Goal: Use online tool/utility: Utilize a website feature to perform a specific function

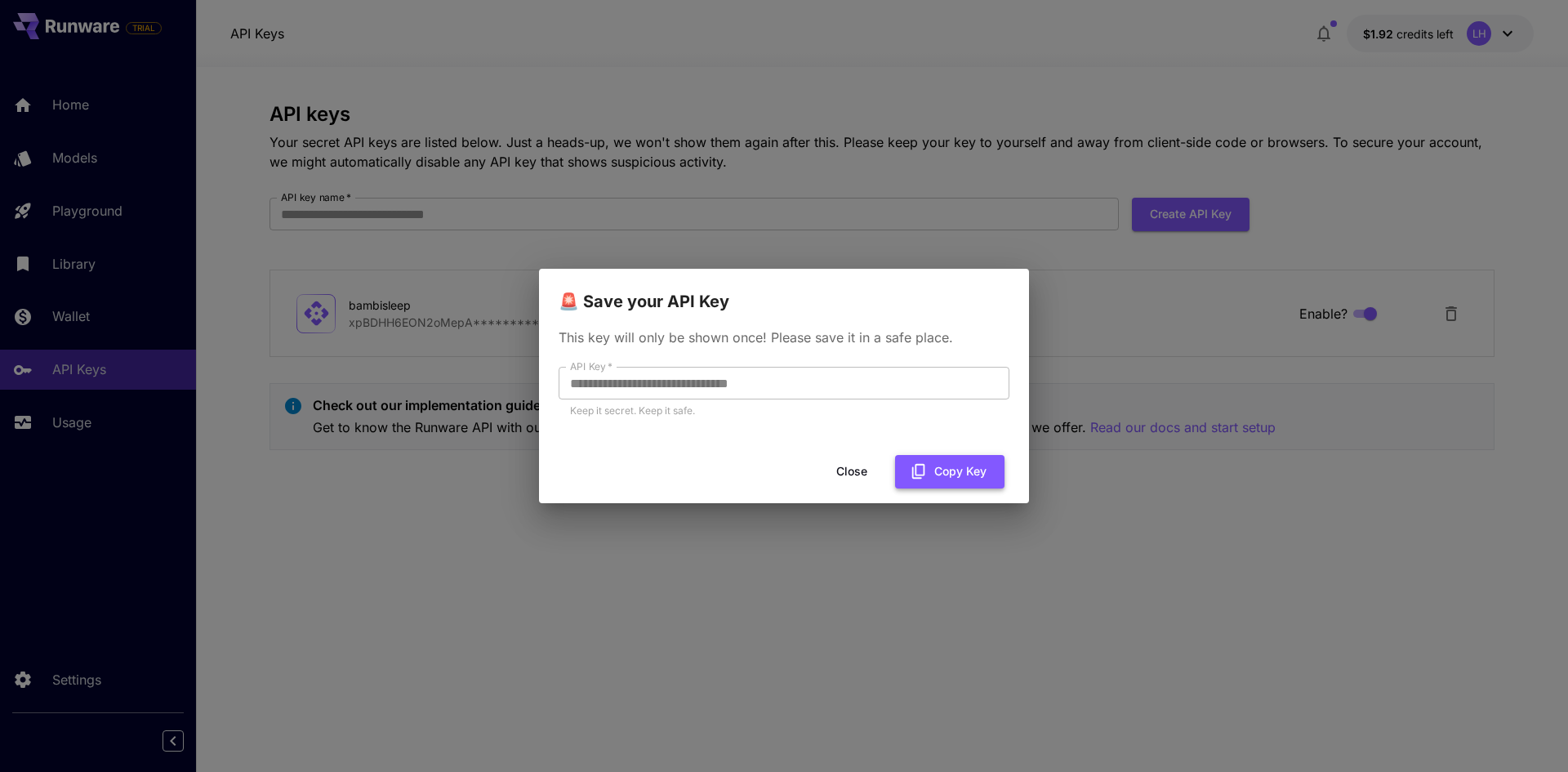
click at [941, 465] on button "Copy Key" at bounding box center [949, 471] width 109 height 33
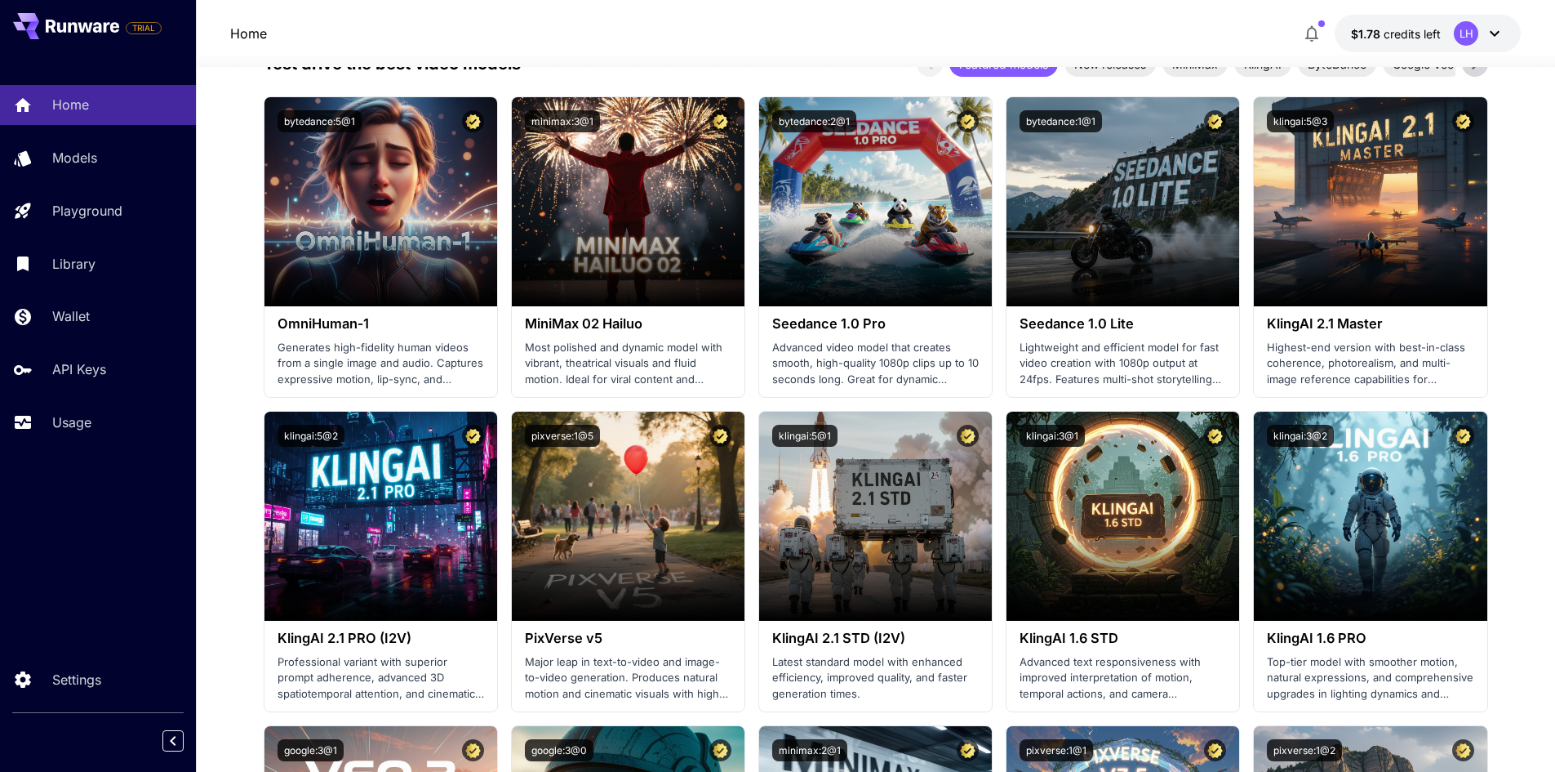
scroll to position [163, 0]
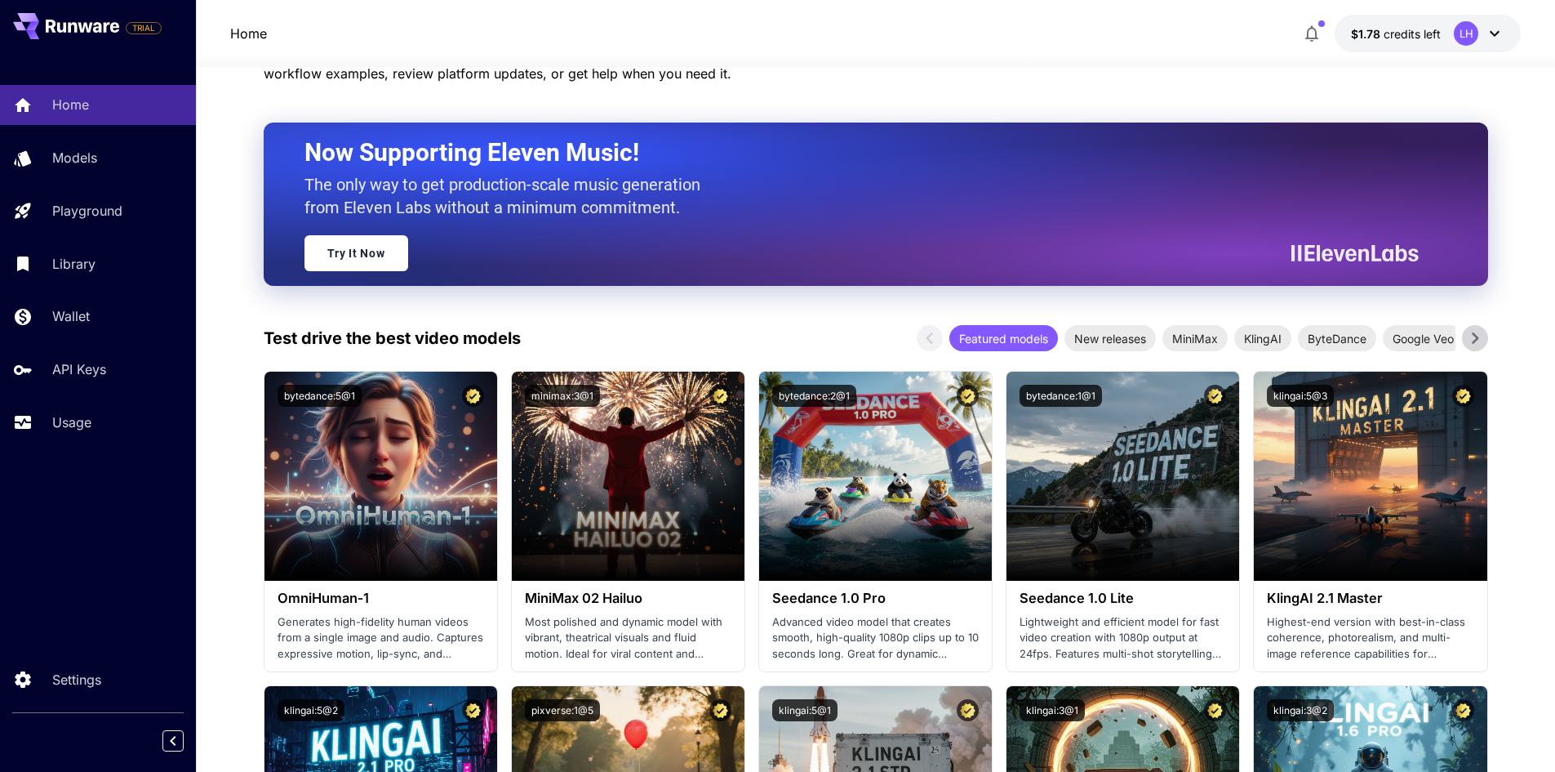
click at [1475, 337] on icon at bounding box center [1475, 337] width 7 height 11
click at [1484, 341] on icon at bounding box center [1475, 338] width 24 height 24
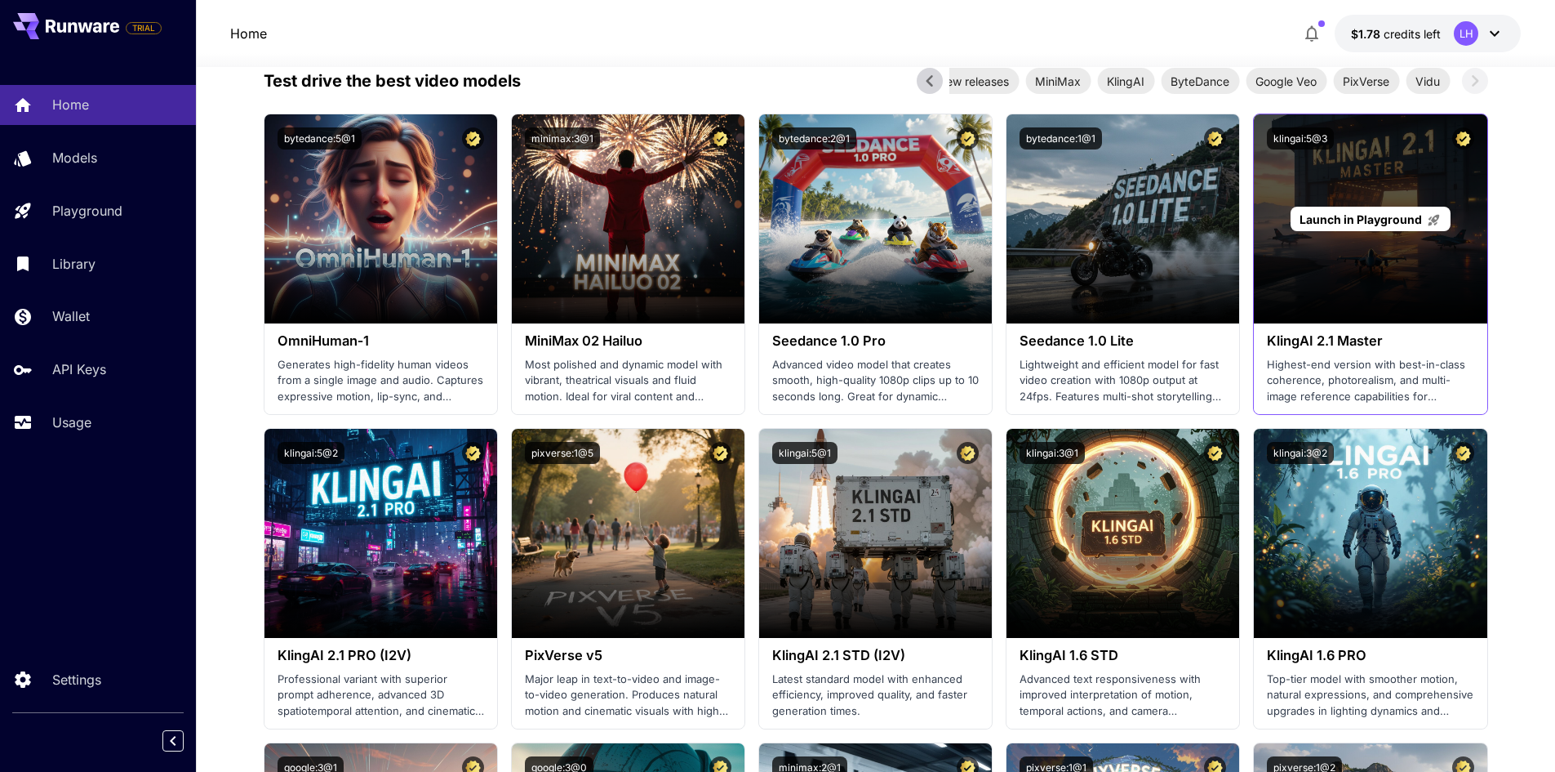
scroll to position [490, 0]
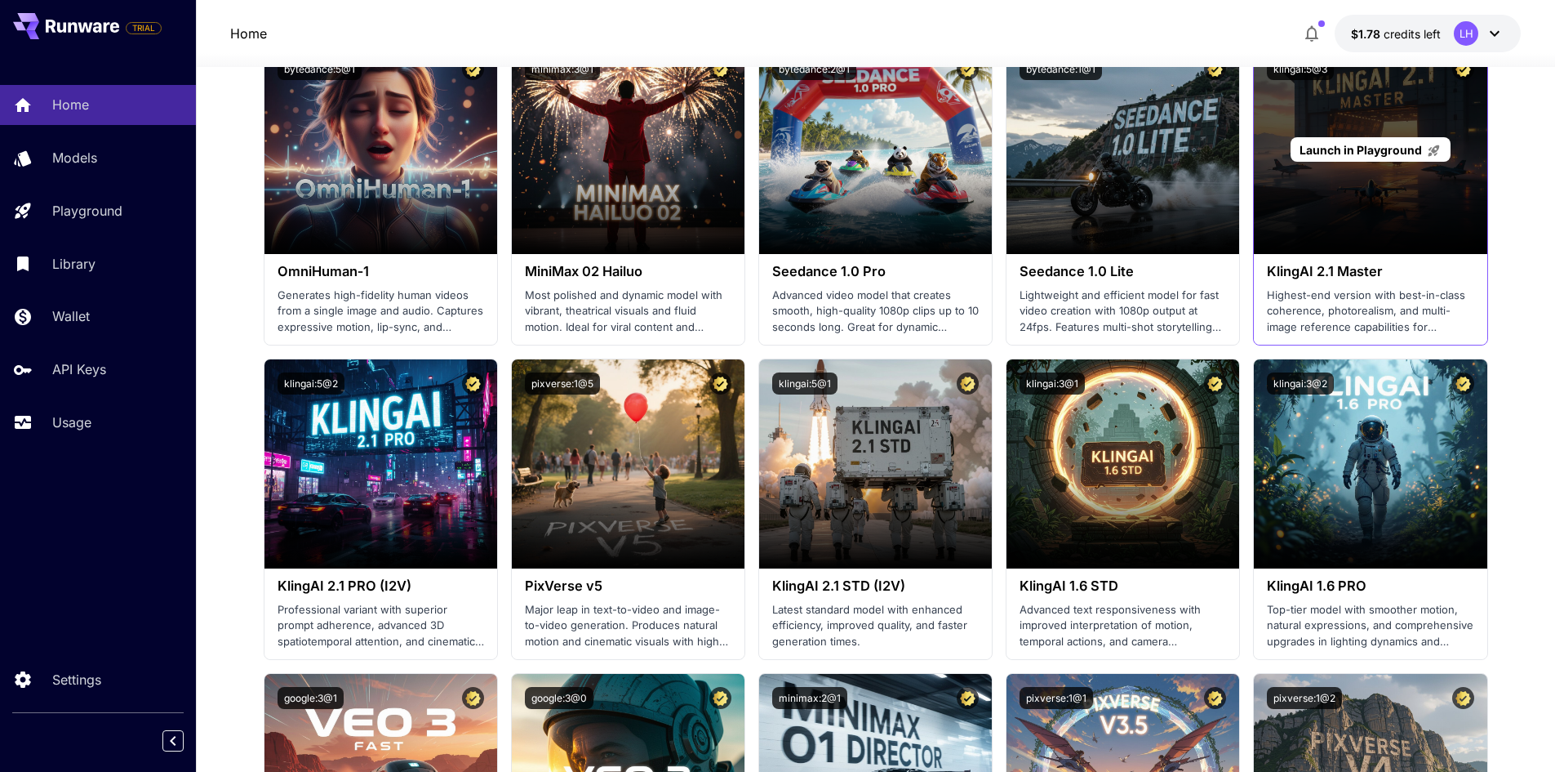
click at [1365, 185] on div "Launch in Playground" at bounding box center [1370, 149] width 233 height 209
click at [1361, 145] on span "Launch in Playground" at bounding box center [1361, 150] width 122 height 14
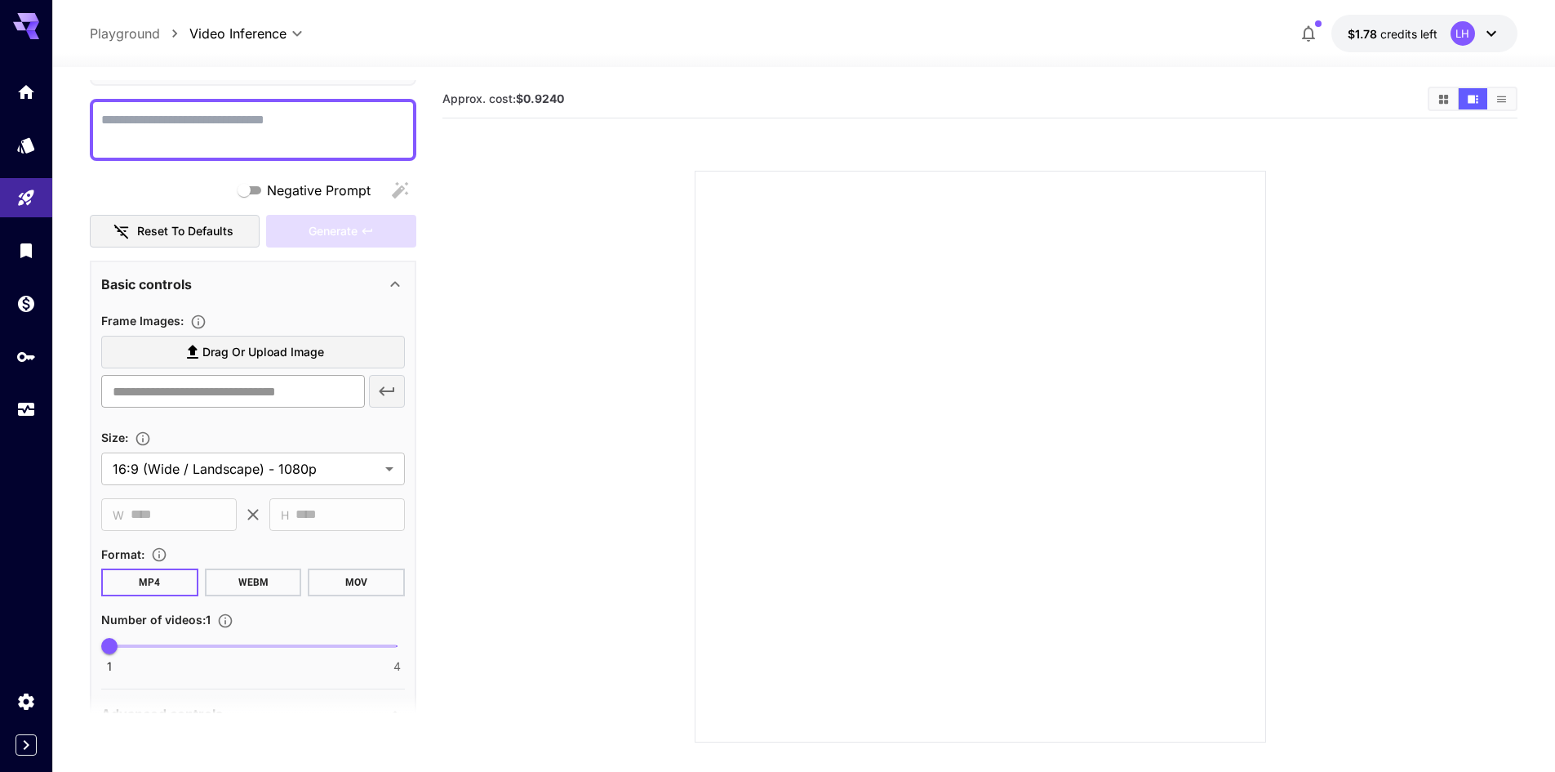
scroll to position [163, 0]
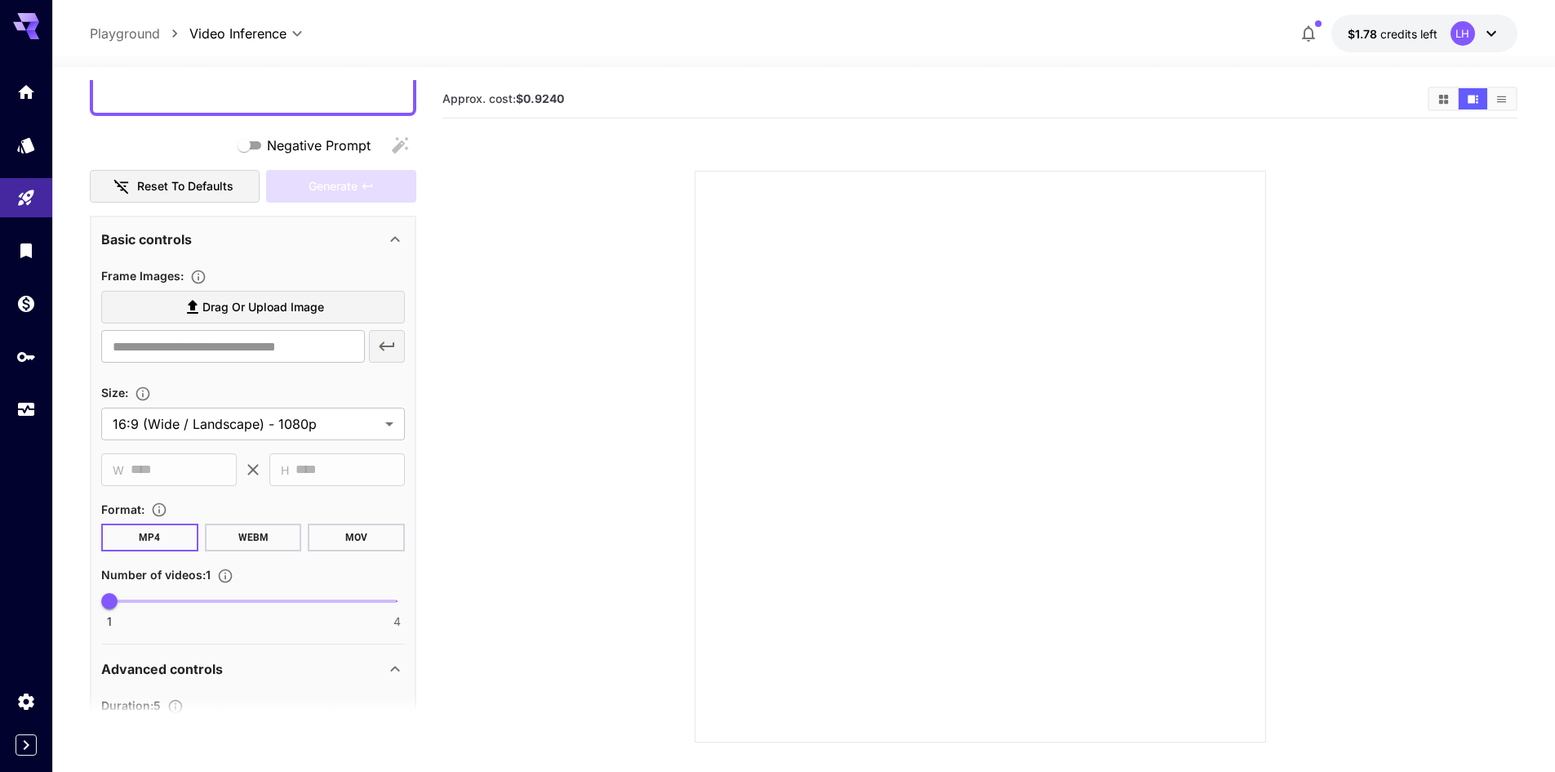
click at [260, 305] on span "Drag or upload image" at bounding box center [263, 307] width 122 height 20
click at [0, 0] on input "Drag or upload image" at bounding box center [0, 0] width 0 height 0
click at [241, 238] on div "Basic controls" at bounding box center [243, 239] width 284 height 20
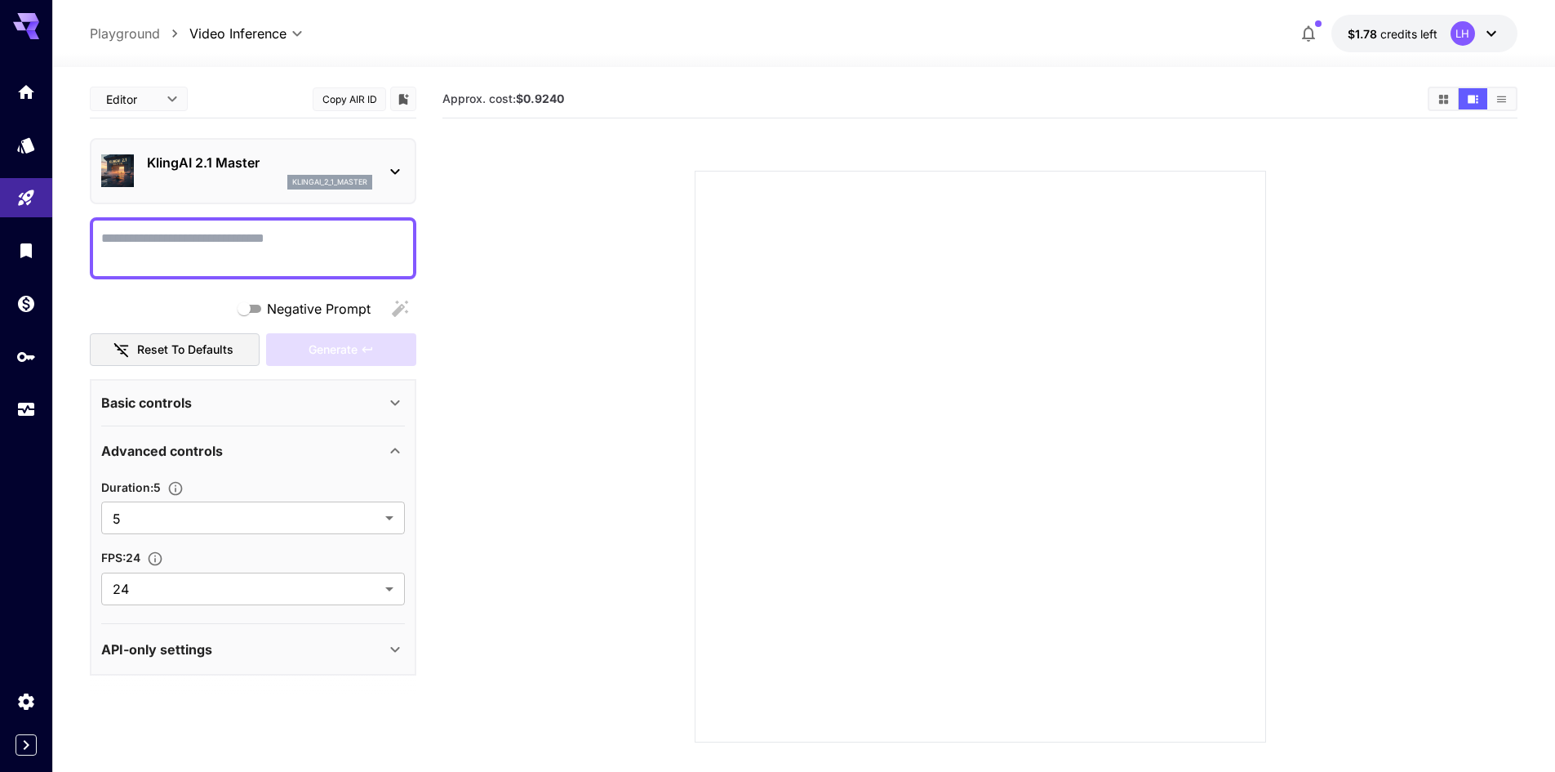
scroll to position [0, 0]
click at [164, 389] on div "Basic controls" at bounding box center [253, 402] width 304 height 39
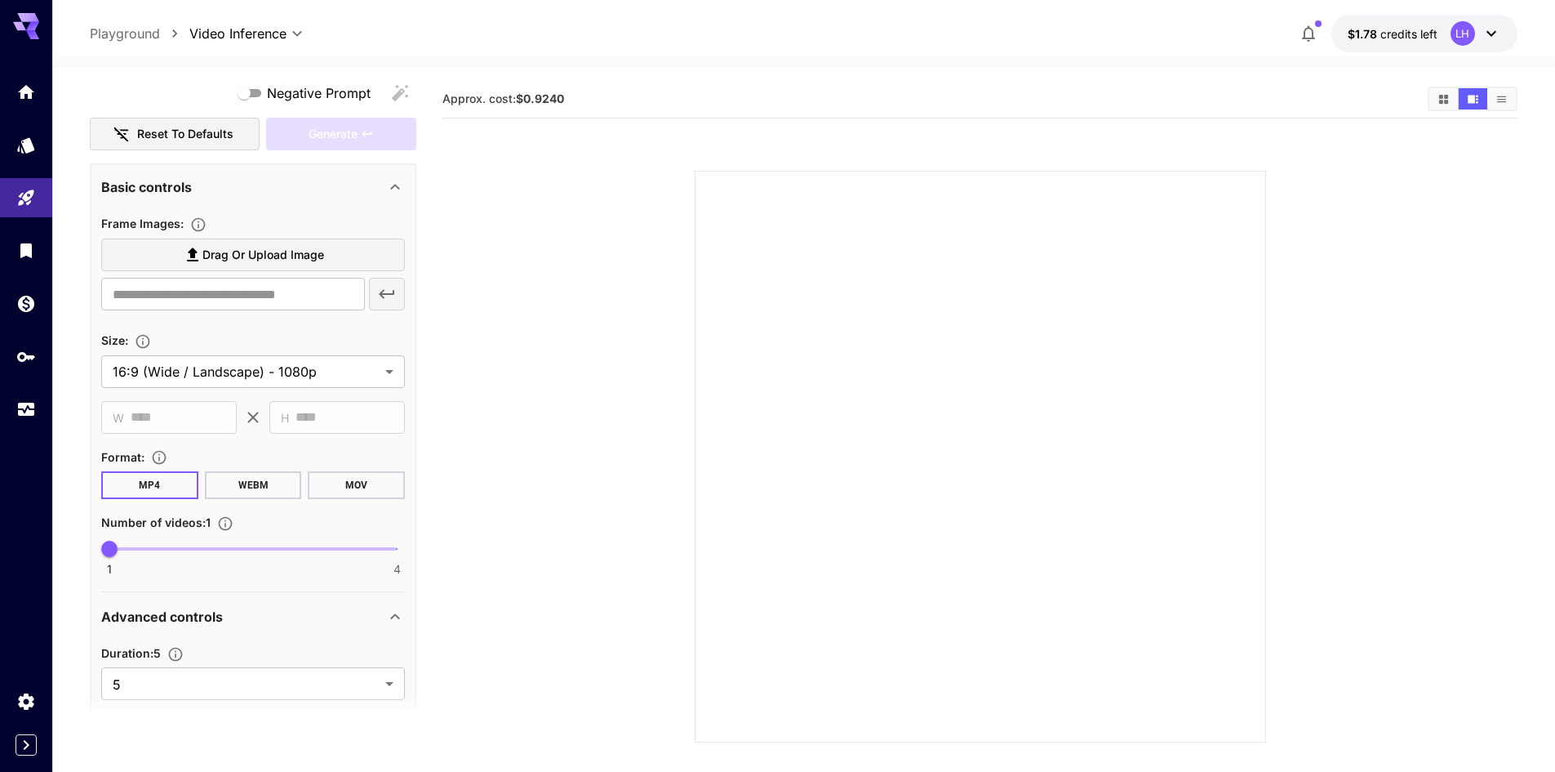
scroll to position [163, 0]
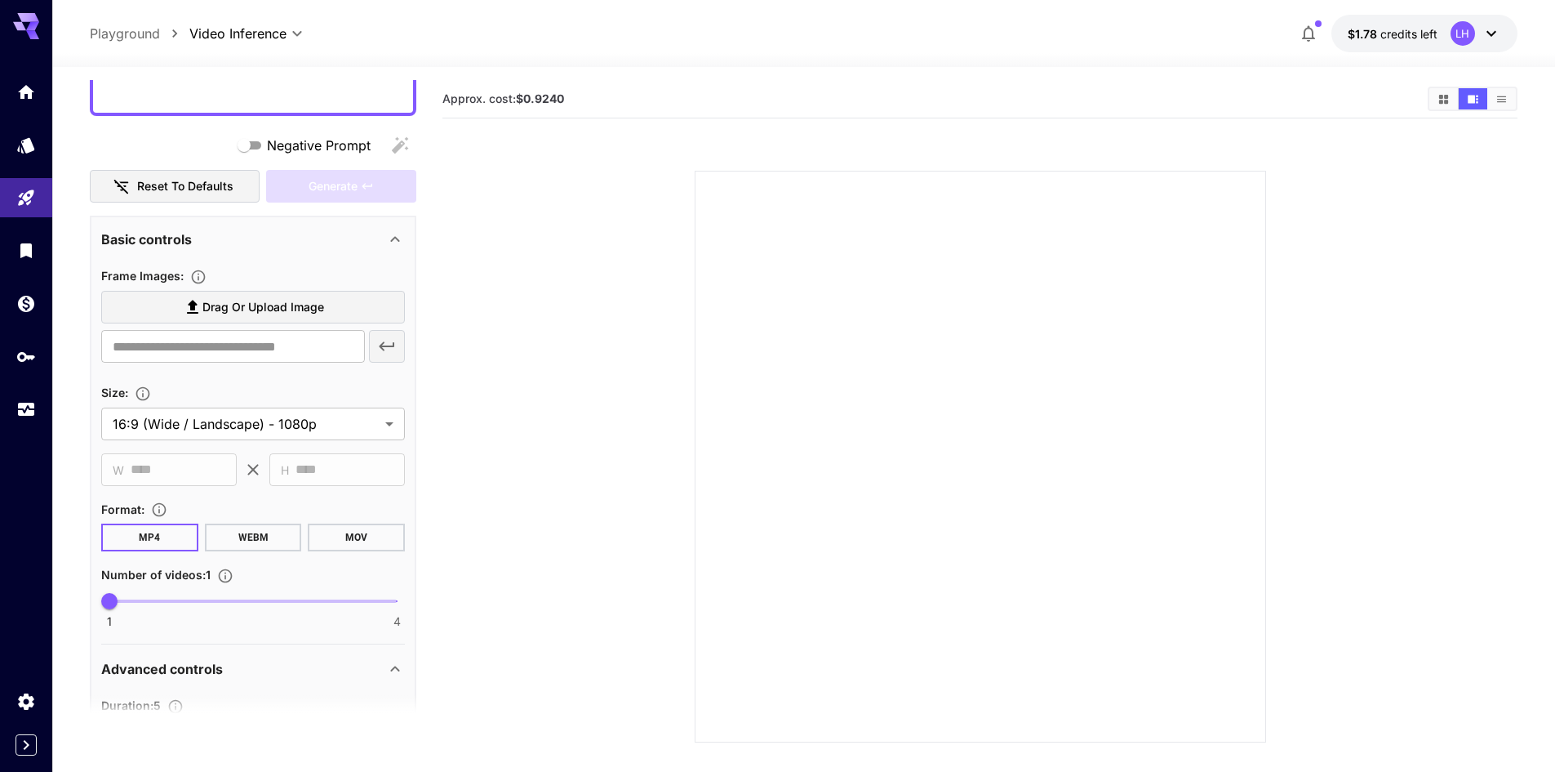
click at [251, 305] on span "Drag or upload image" at bounding box center [263, 307] width 122 height 20
click at [0, 0] on input "Drag or upload image" at bounding box center [0, 0] width 0 height 0
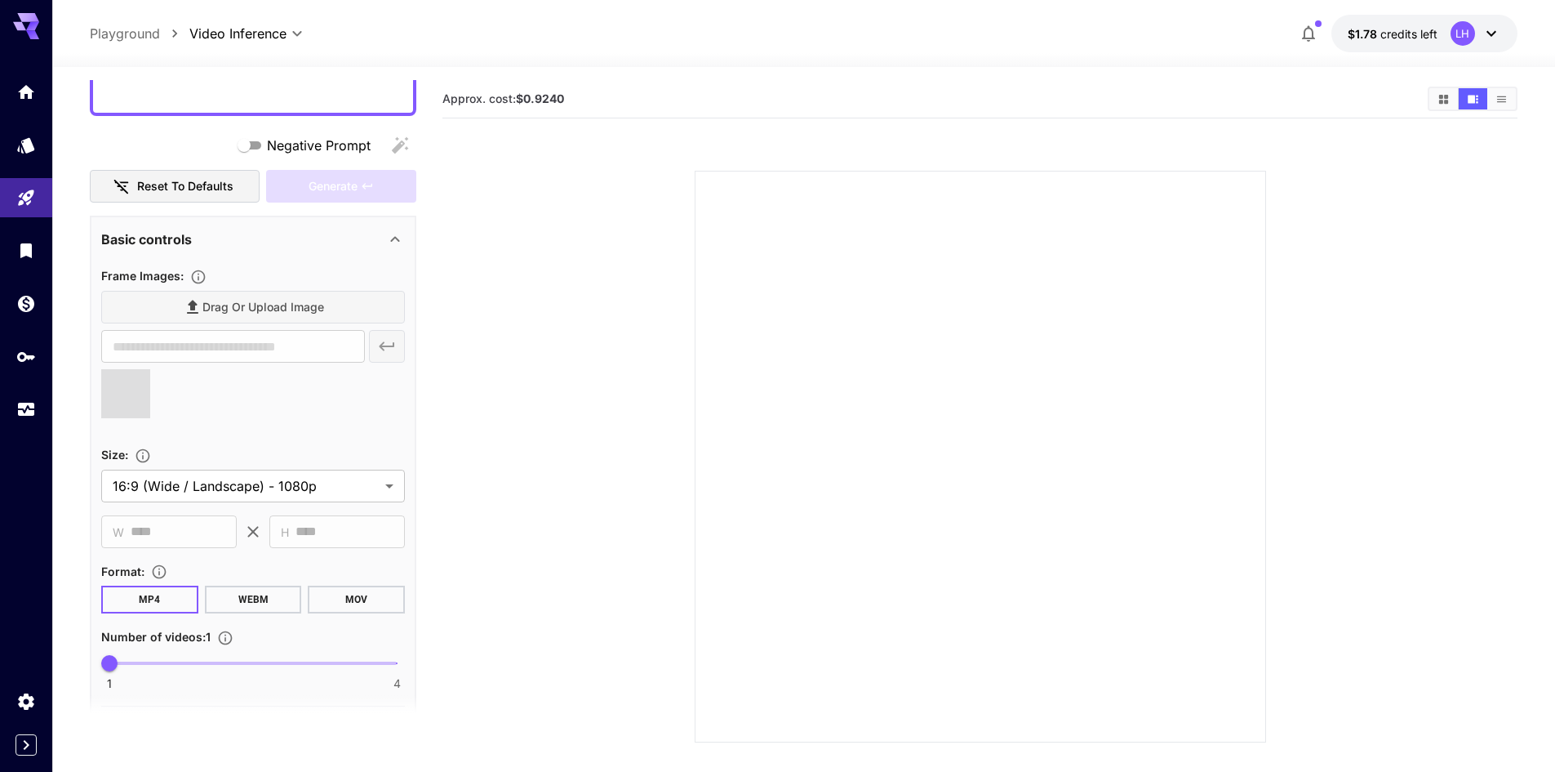
type input "**********"
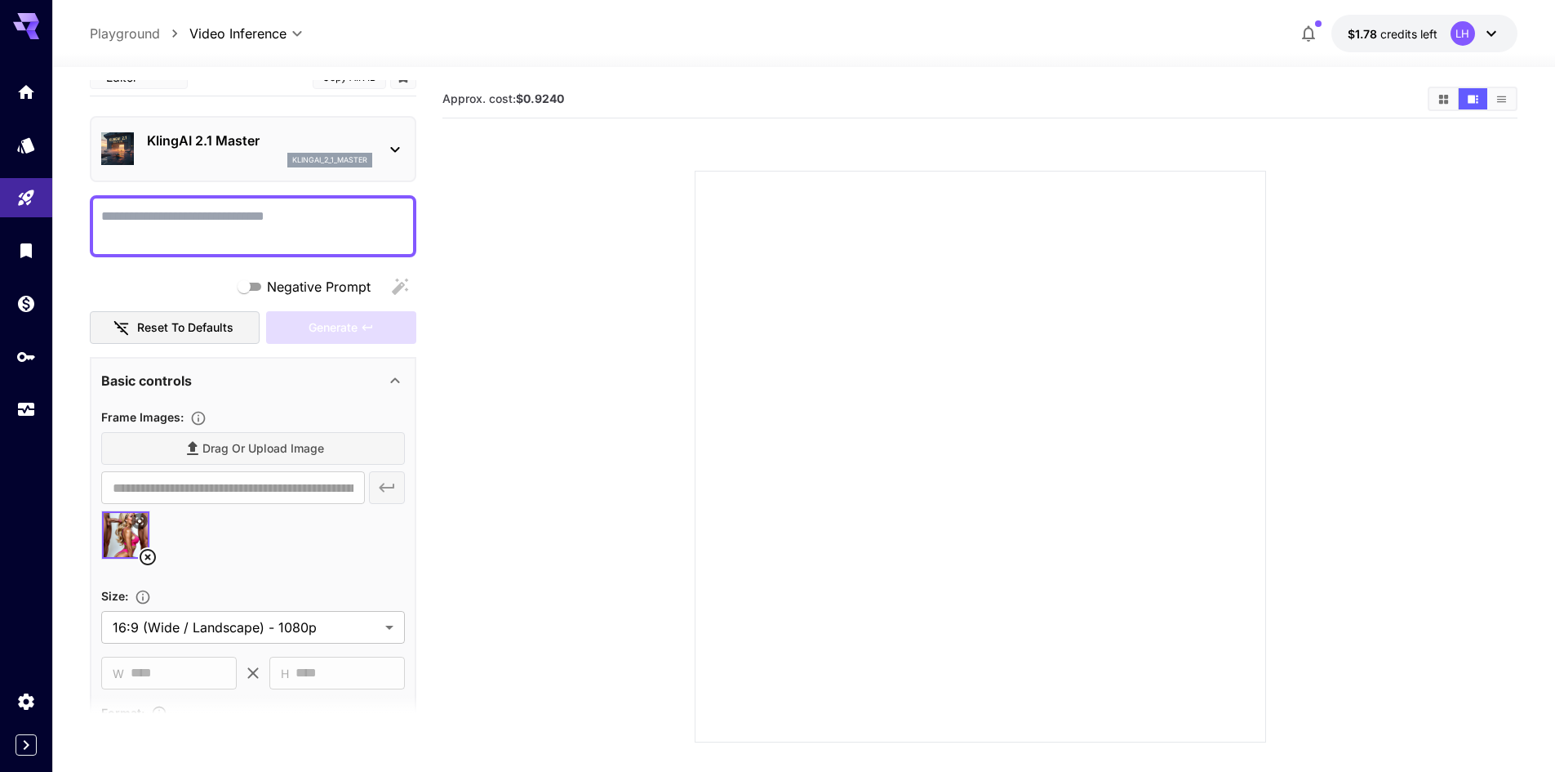
scroll to position [0, 0]
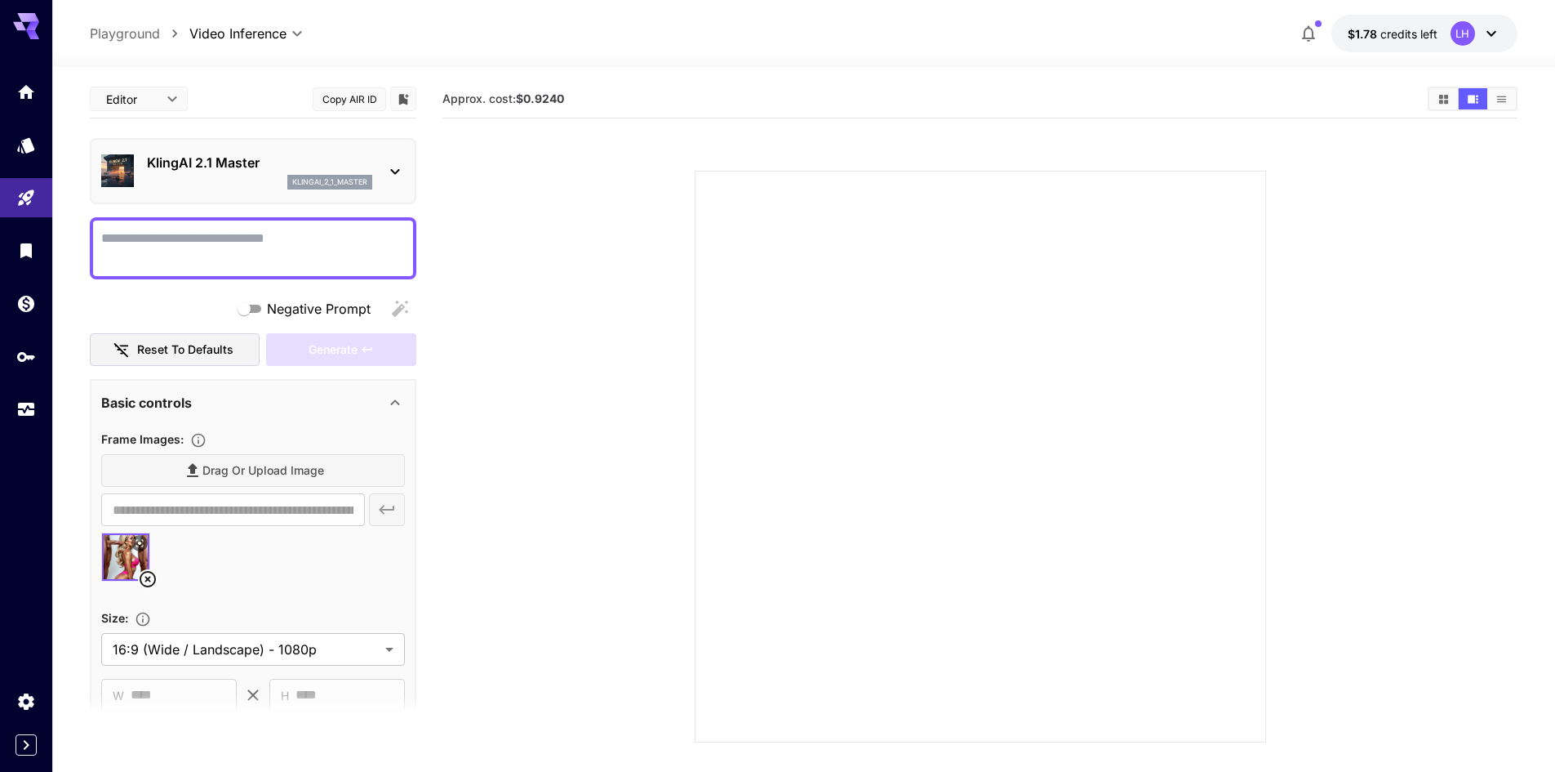
drag, startPoint x: 202, startPoint y: 242, endPoint x: 204, endPoint y: 253, distance: 11.7
click at [202, 242] on textarea "Negative Prompt" at bounding box center [253, 248] width 304 height 39
type textarea "**********"
click at [352, 345] on div "Generate" at bounding box center [341, 349] width 150 height 33
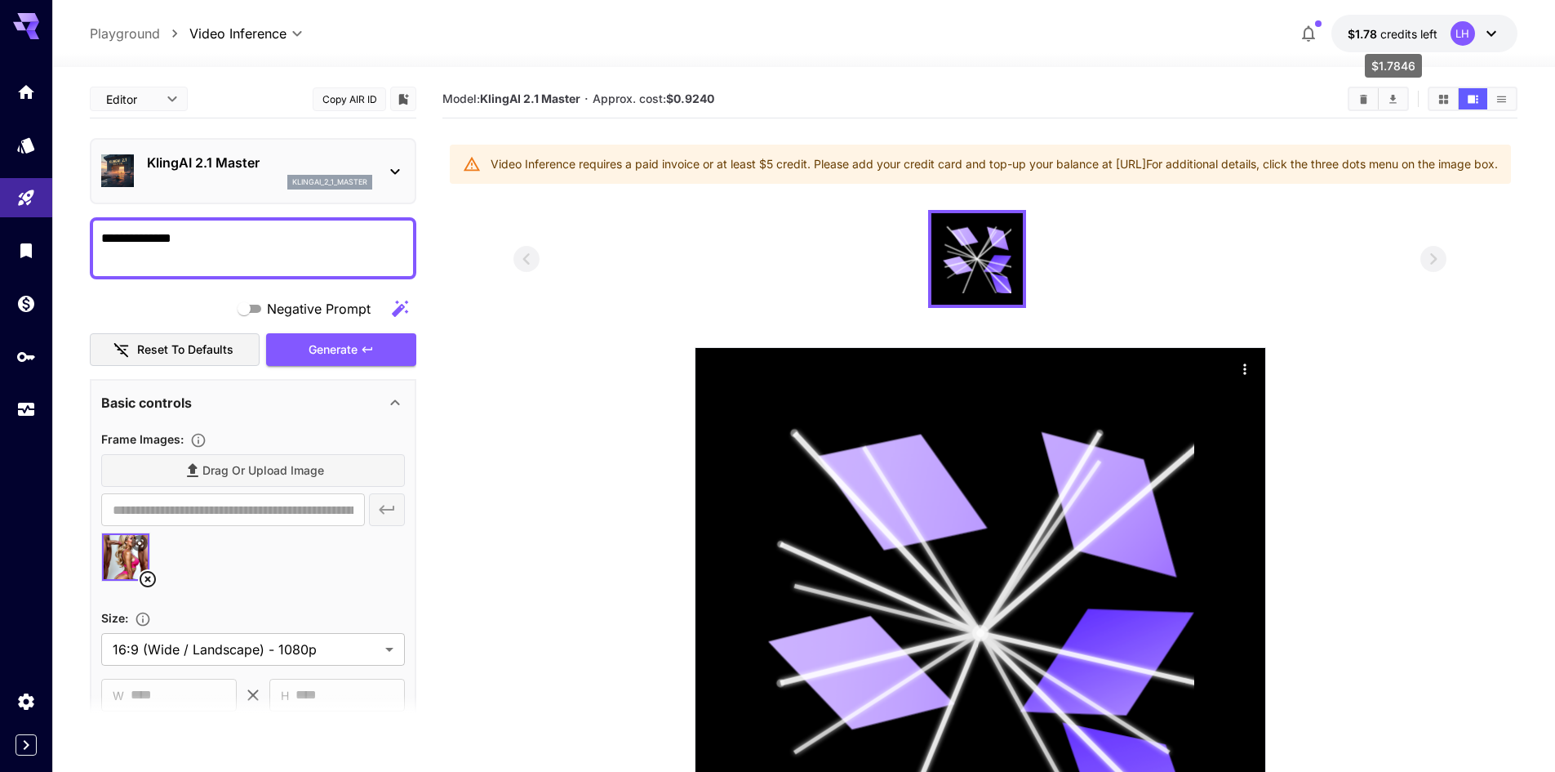
click at [1403, 27] on span "credits left" at bounding box center [1409, 34] width 57 height 14
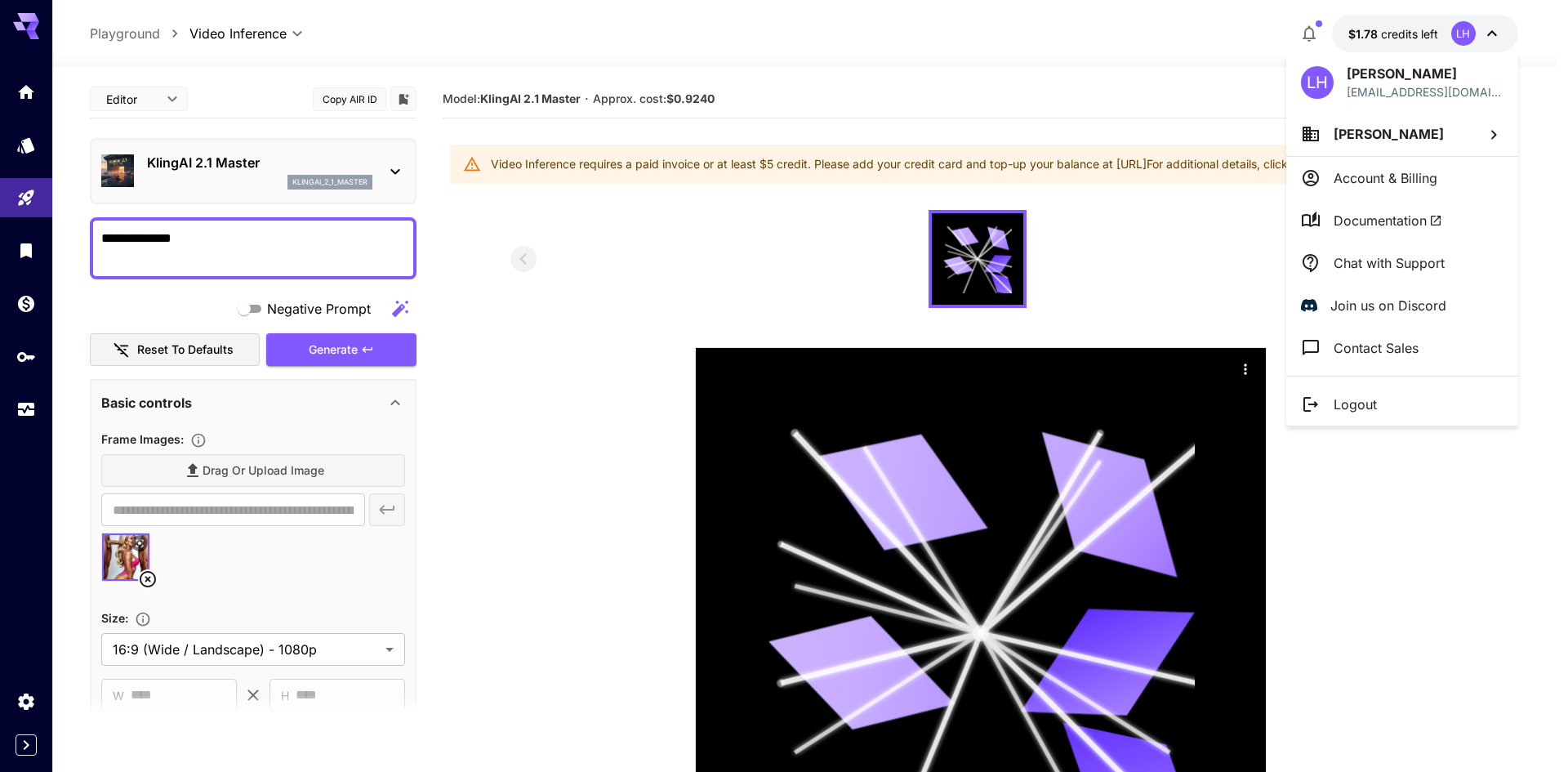
click at [1188, 42] on div at bounding box center [784, 386] width 1568 height 772
